Goal: Task Accomplishment & Management: Complete application form

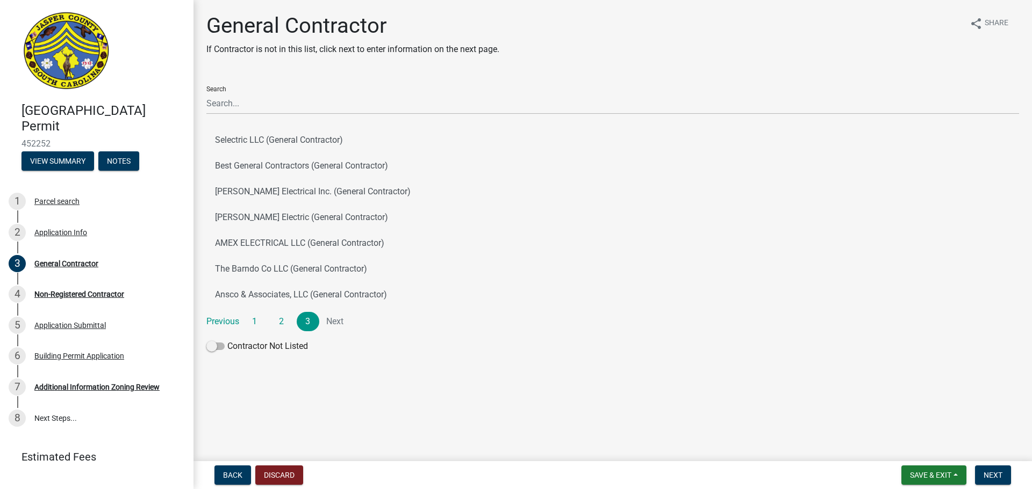
drag, startPoint x: 344, startPoint y: 378, endPoint x: 211, endPoint y: 15, distance: 386.9
click at [211, 15] on main "General Contractor If Contractor is not in this list, click next to enter infor…" at bounding box center [612, 228] width 838 height 457
click at [210, 19] on h1 "General Contractor" at bounding box center [352, 26] width 293 height 26
drag, startPoint x: 208, startPoint y: 22, endPoint x: 406, endPoint y: 439, distance: 461.4
click at [406, 439] on main "General Contractor If Contractor is not in this list, click next to enter infor…" at bounding box center [612, 228] width 838 height 457
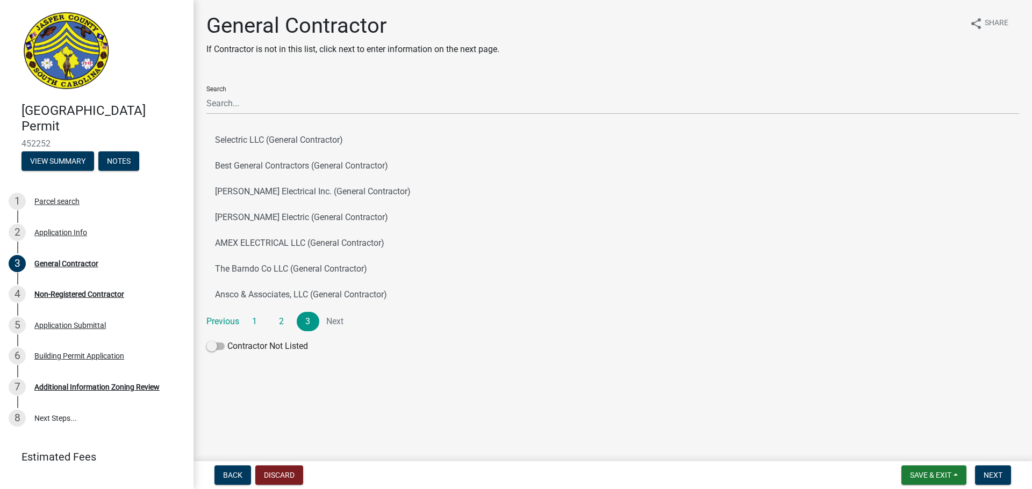
click at [363, 422] on main "General Contractor If Contractor is not in this list, click next to enter infor…" at bounding box center [612, 228] width 838 height 457
drag, startPoint x: 362, startPoint y: 423, endPoint x: 203, endPoint y: 38, distance: 416.2
click at [203, 38] on main "General Contractor If Contractor is not in this list, click next to enter infor…" at bounding box center [612, 228] width 838 height 457
click at [328, 424] on main "General Contractor If Contractor is not in this list, click next to enter infor…" at bounding box center [612, 228] width 838 height 457
drag, startPoint x: 330, startPoint y: 423, endPoint x: 190, endPoint y: 26, distance: 420.6
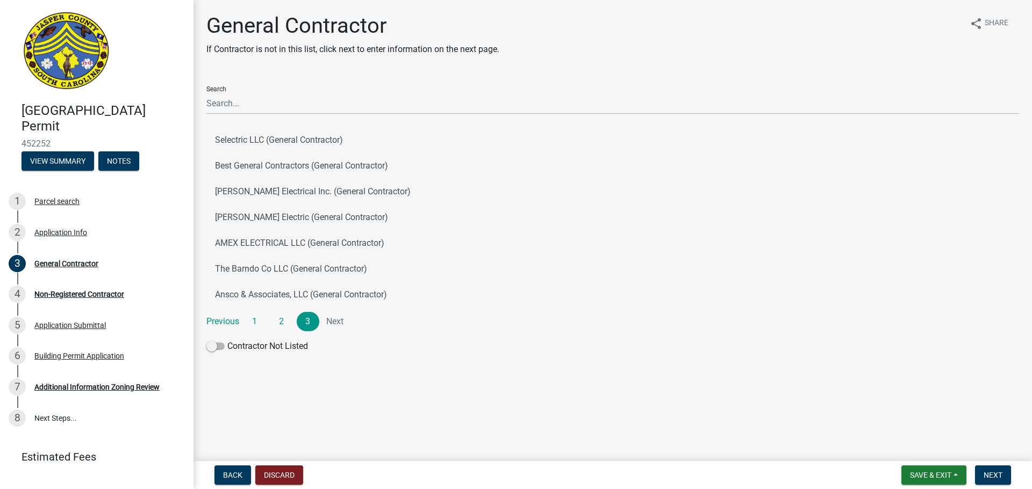
click at [190, 26] on div "[GEOGRAPHIC_DATA] Permit 452252 View Summary Notes 1 Parcel search 2 Applicatio…" at bounding box center [516, 244] width 1032 height 489
click at [200, 23] on div "General Contractor If Contractor is not in this list, click next to enter infor…" at bounding box center [612, 190] width 828 height 354
drag, startPoint x: 200, startPoint y: 23, endPoint x: 306, endPoint y: 388, distance: 381.0
click at [306, 388] on main "General Contractor If Contractor is not in this list, click next to enter infor…" at bounding box center [612, 228] width 838 height 457
click at [322, 377] on main "General Contractor If Contractor is not in this list, click next to enter infor…" at bounding box center [612, 228] width 838 height 457
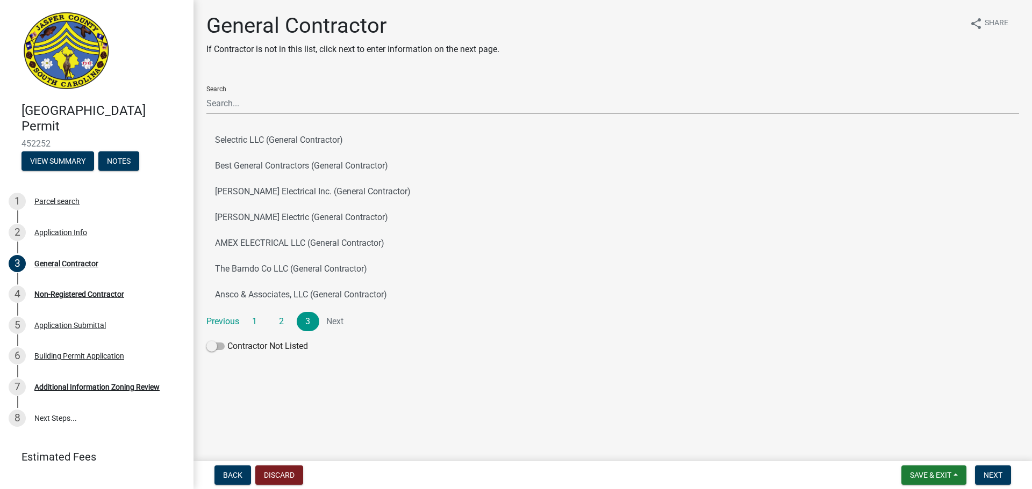
drag, startPoint x: 336, startPoint y: 377, endPoint x: 204, endPoint y: 18, distance: 381.9
click at [204, 18] on main "General Contractor If Contractor is not in this list, click next to enter infor…" at bounding box center [612, 228] width 838 height 457
click at [204, 26] on div "General Contractor If Contractor is not in this list, click next to enter infor…" at bounding box center [612, 190] width 828 height 354
drag, startPoint x: 212, startPoint y: 31, endPoint x: 403, endPoint y: 406, distance: 421.4
click at [402, 404] on main "General Contractor If Contractor is not in this list, click next to enter infor…" at bounding box center [612, 228] width 838 height 457
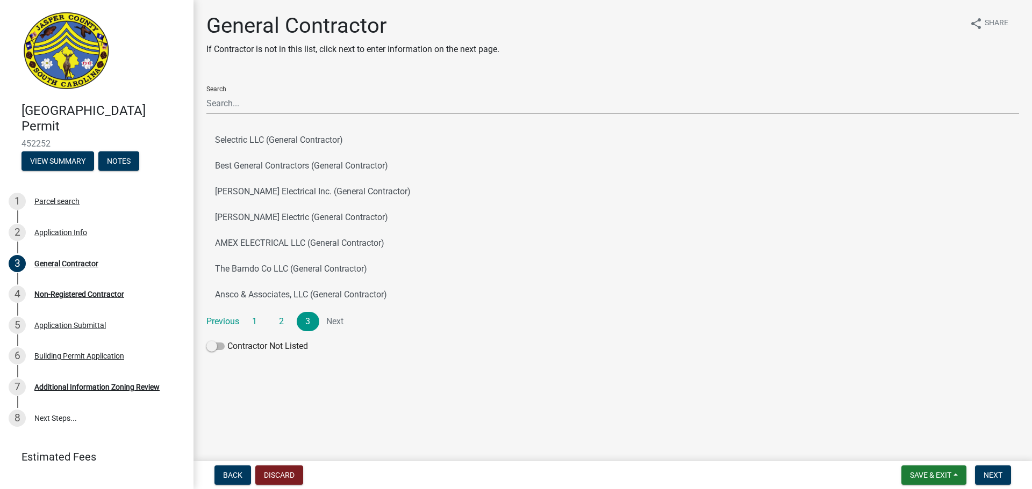
click at [333, 345] on div "Contractor Not Listed" at bounding box center [612, 348] width 812 height 17
drag, startPoint x: 333, startPoint y: 352, endPoint x: 196, endPoint y: 31, distance: 349.3
click at [196, 31] on div "General Contractor If Contractor is not in this list, click next to enter infor…" at bounding box center [612, 190] width 838 height 354
click at [358, 375] on main "General Contractor If Contractor is not in this list, click next to enter infor…" at bounding box center [612, 228] width 838 height 457
